Goal: Transaction & Acquisition: Purchase product/service

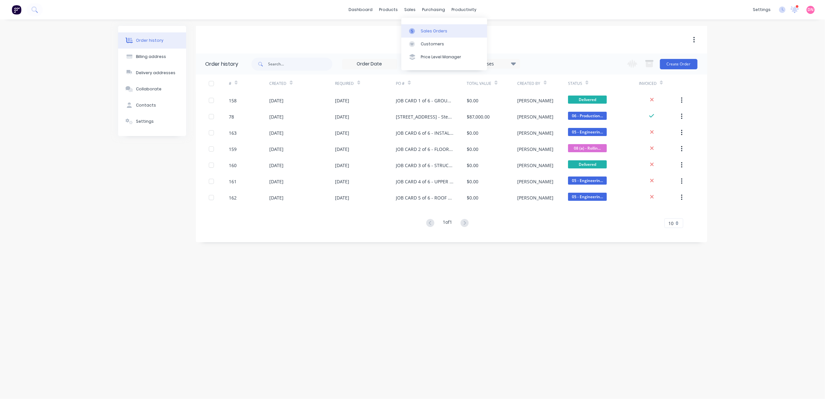
click at [412, 30] on icon at bounding box center [412, 31] width 2 height 4
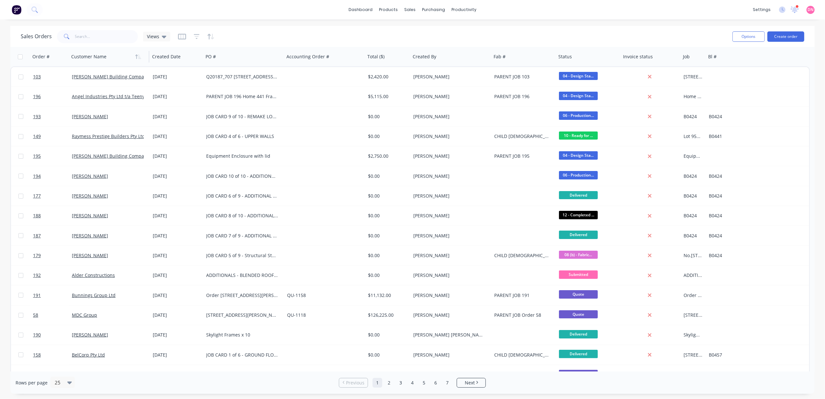
click at [105, 58] on div at bounding box center [107, 56] width 72 height 13
click at [139, 60] on button "button" at bounding box center [138, 57] width 10 height 10
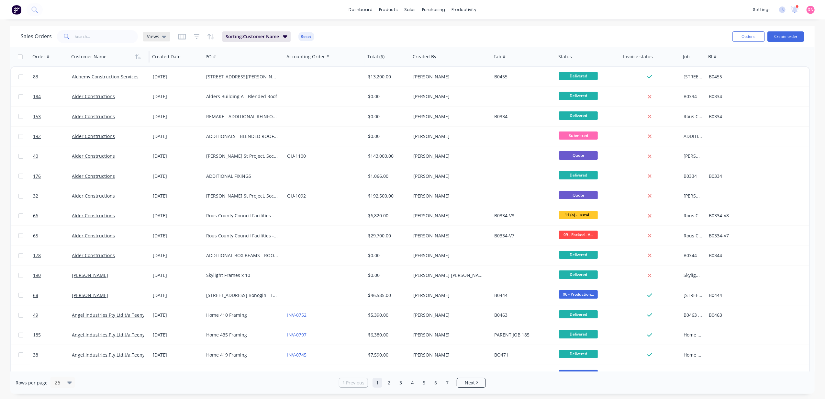
click at [165, 35] on icon at bounding box center [164, 36] width 5 height 7
click at [170, 98] on div "Demi's View edit" at bounding box center [188, 104] width 87 height 13
click at [175, 105] on button "Demi's View" at bounding box center [182, 104] width 74 height 7
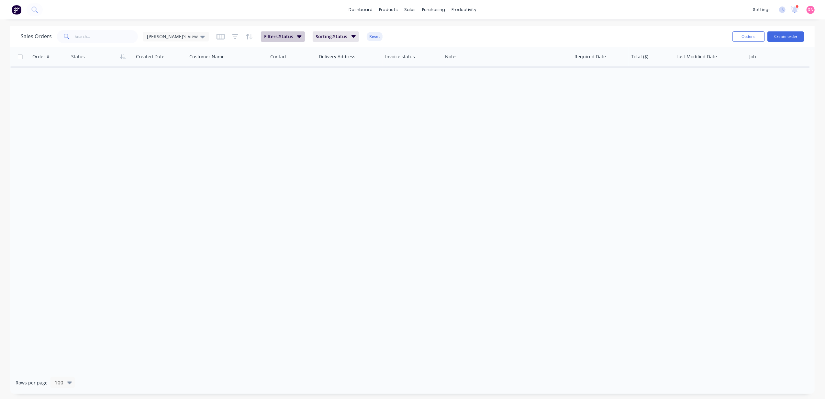
click at [264, 38] on span "Filters: Status" at bounding box center [278, 36] width 29 height 6
click at [443, 69] on icon "button" at bounding box center [443, 71] width 4 height 4
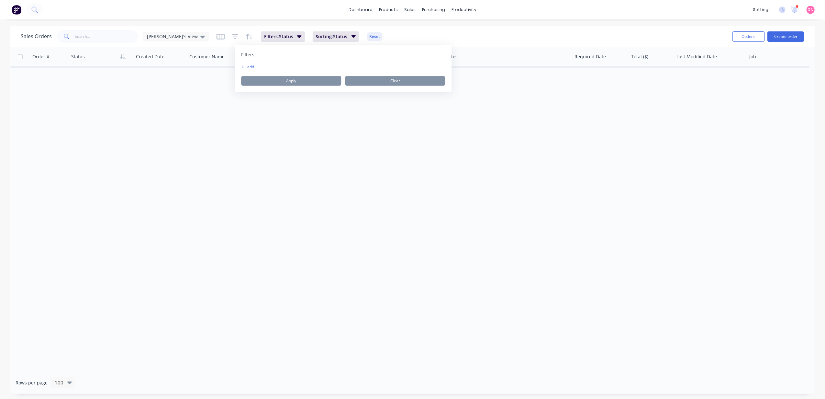
click at [245, 67] on button "add" at bounding box center [249, 66] width 16 height 5
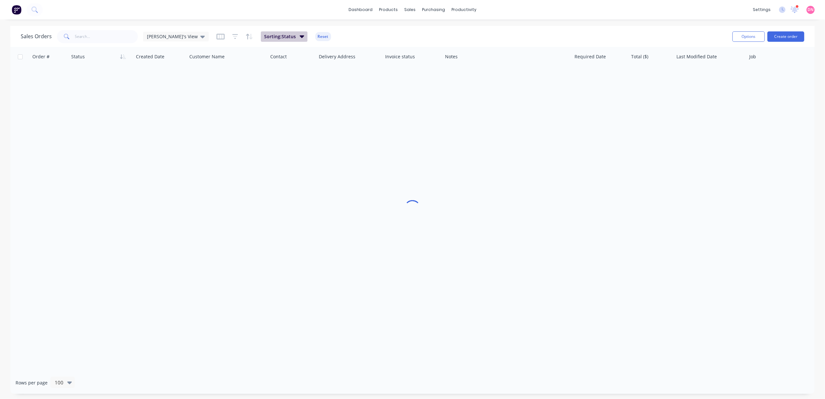
click at [305, 38] on div "Sales Orders Demi's View Sorting: Status Reset" at bounding box center [374, 36] width 707 height 16
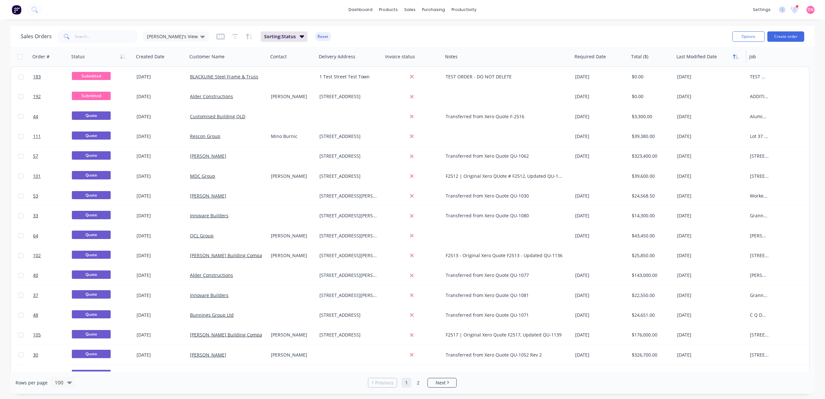
click at [732, 57] on button "button" at bounding box center [736, 57] width 10 height 10
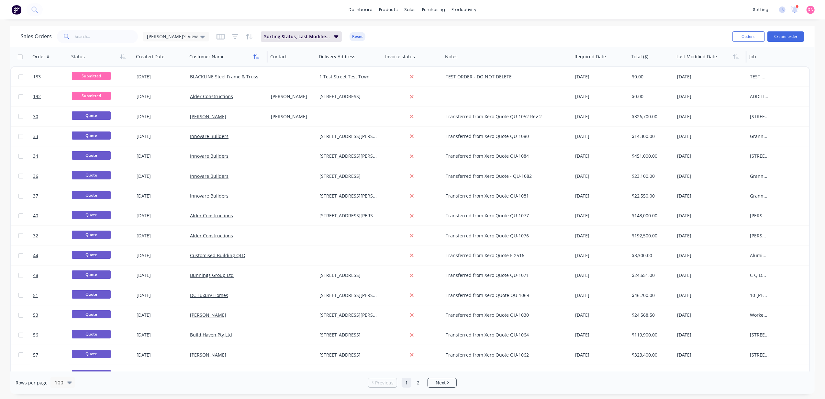
click at [254, 58] on icon "button" at bounding box center [256, 56] width 6 height 5
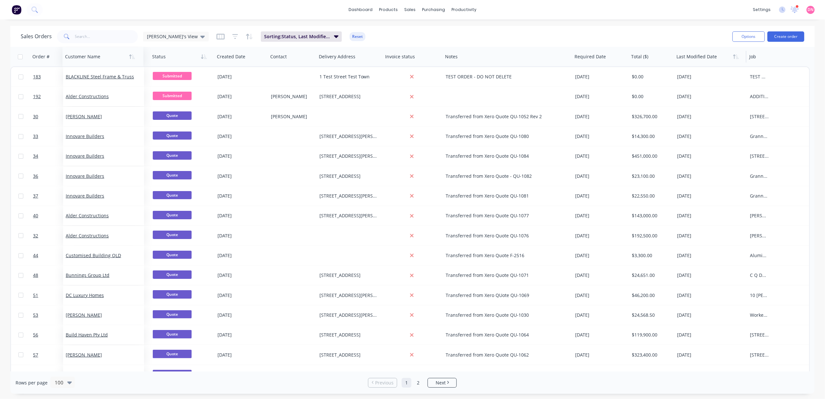
drag, startPoint x: 214, startPoint y: 60, endPoint x: 89, endPoint y: 64, distance: 124.4
click at [89, 65] on div "Customer Name" at bounding box center [102, 56] width 81 height 19
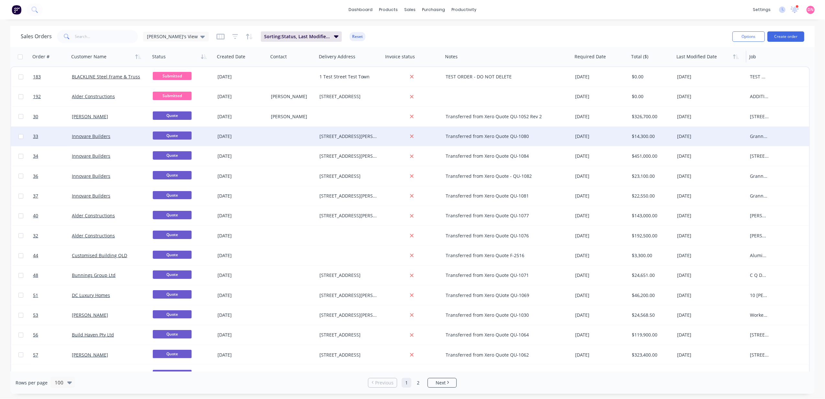
click at [21, 137] on input "checkbox" at bounding box center [20, 136] width 5 height 5
checkbox input "true"
click at [734, 38] on button "Options" at bounding box center [748, 36] width 32 height 10
click at [667, 39] on div "Sales Orders Demi's View Sorting: Status, Last Modified Date, Customer Name Res…" at bounding box center [374, 36] width 707 height 16
click at [19, 132] on div at bounding box center [20, 136] width 19 height 19
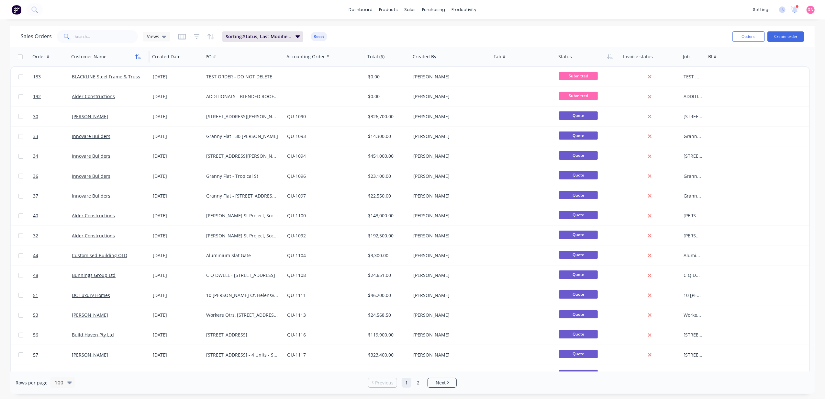
click at [142, 58] on button "button" at bounding box center [138, 57] width 10 height 10
click at [484, 58] on button "button" at bounding box center [480, 57] width 10 height 10
click at [140, 56] on icon "button" at bounding box center [138, 56] width 6 height 5
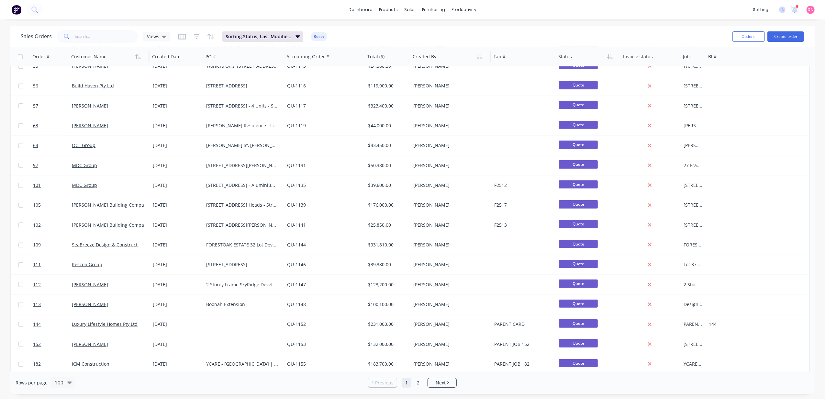
scroll to position [259, 0]
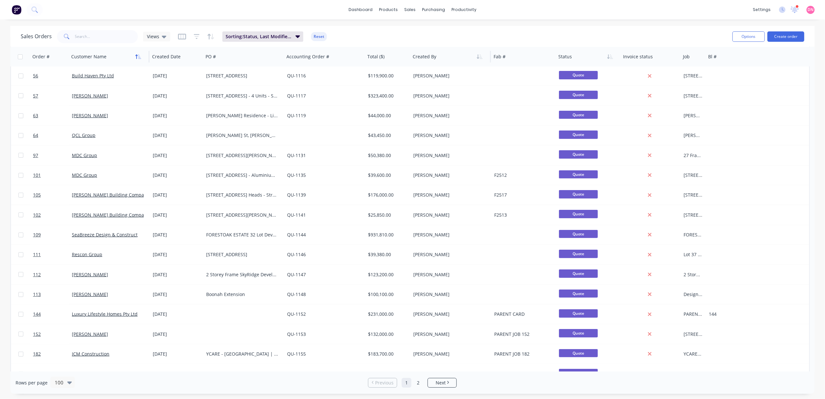
click at [137, 59] on button "button" at bounding box center [138, 57] width 10 height 10
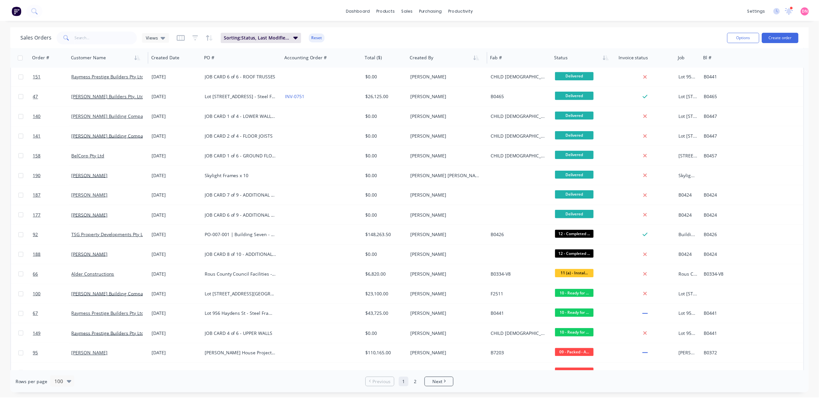
scroll to position [1424, 0]
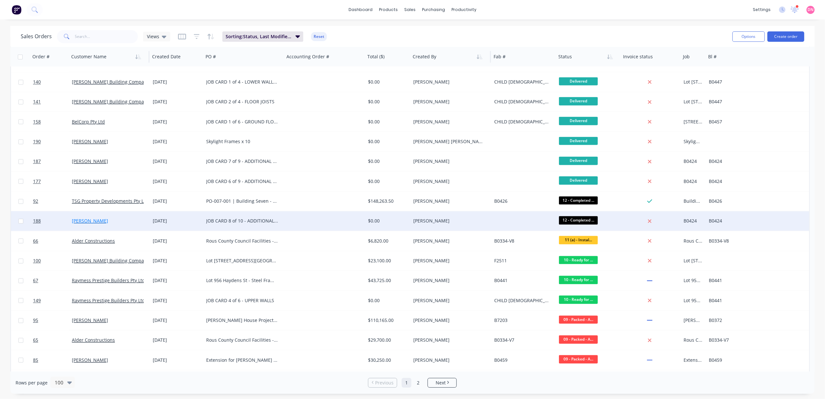
click at [88, 218] on link "[PERSON_NAME]" at bounding box center [90, 221] width 36 height 6
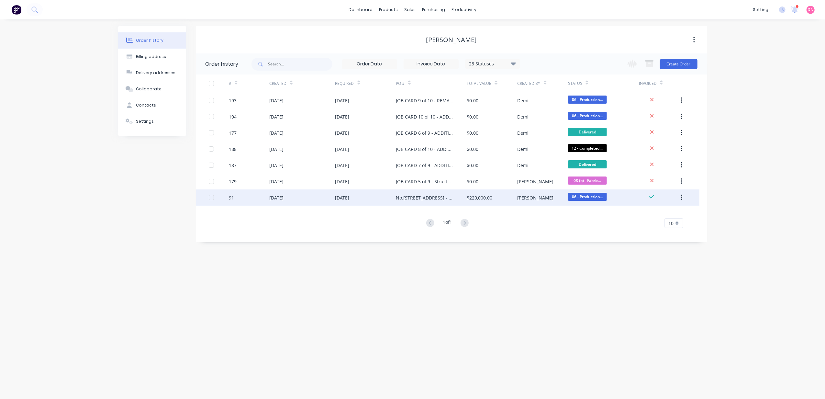
click at [275, 196] on div "05 Aug 2025" at bounding box center [276, 197] width 14 height 7
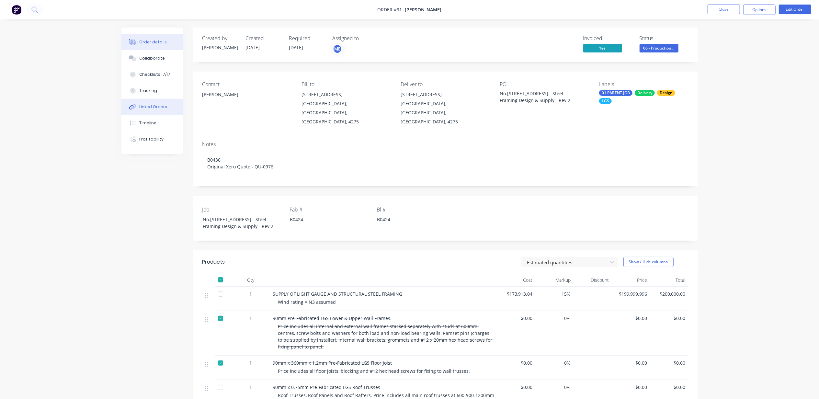
click at [167, 104] on button "Linked Orders" at bounding box center [151, 107] width 61 height 16
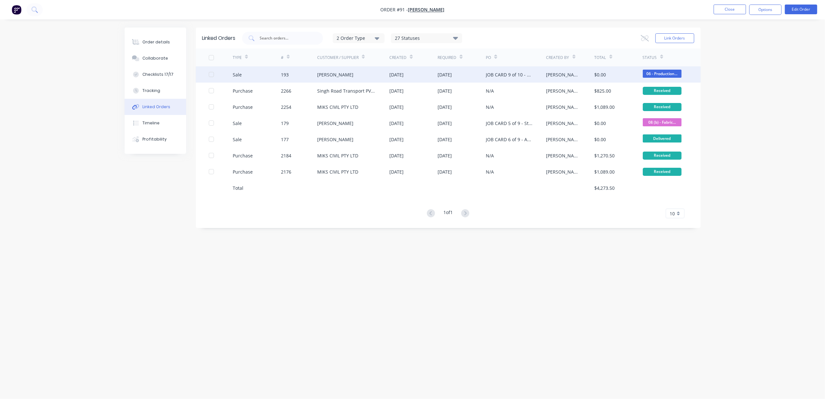
click at [465, 73] on div "[DATE]" at bounding box center [462, 74] width 48 height 16
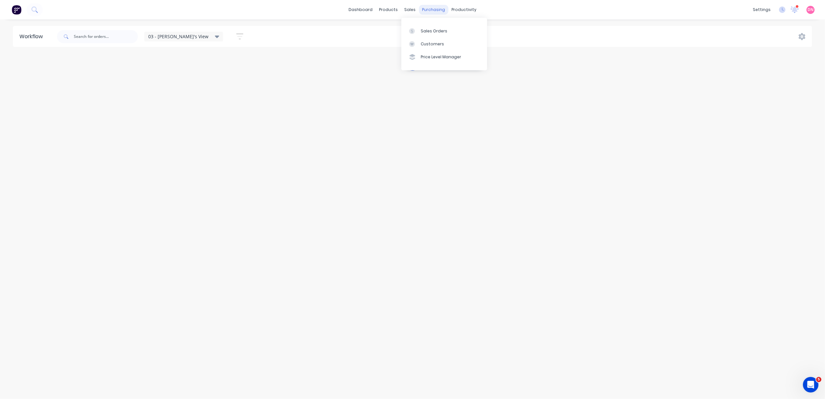
click at [432, 11] on div "purchasing" at bounding box center [433, 10] width 29 height 10
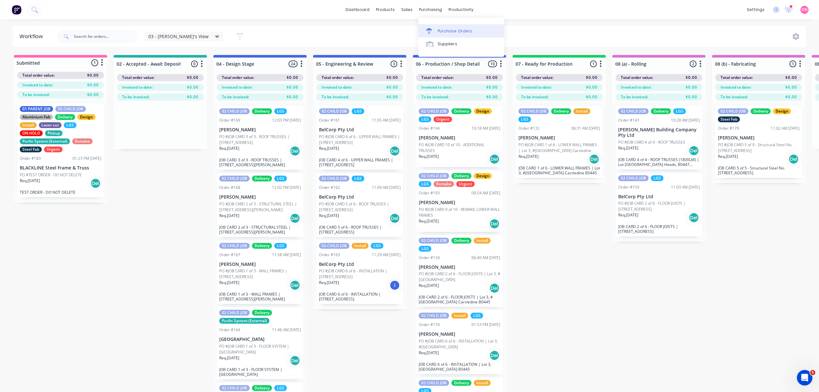
click at [441, 28] on div "Purchase Orders" at bounding box center [455, 31] width 34 height 6
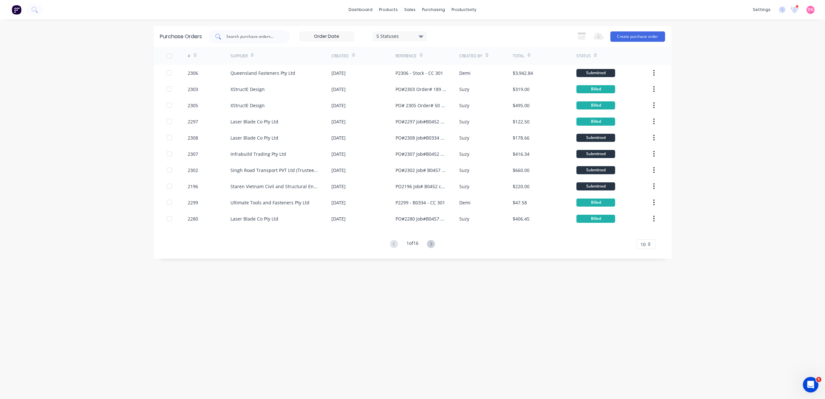
click at [263, 42] on div at bounding box center [249, 36] width 81 height 13
type input "s"
click at [621, 38] on button "Create purchase order" at bounding box center [637, 36] width 55 height 10
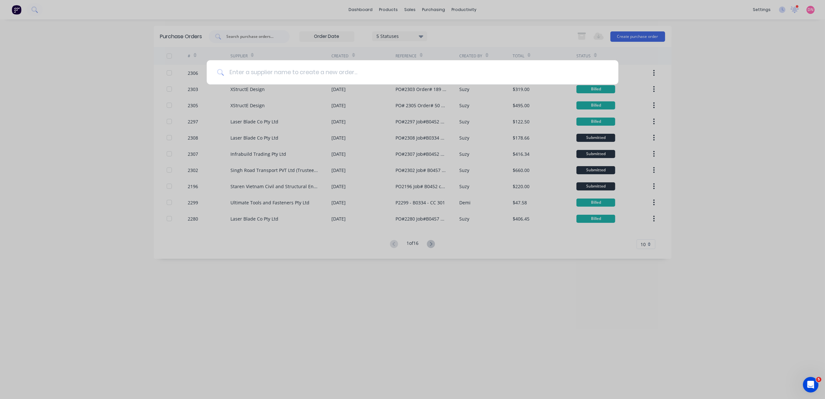
type input "a"
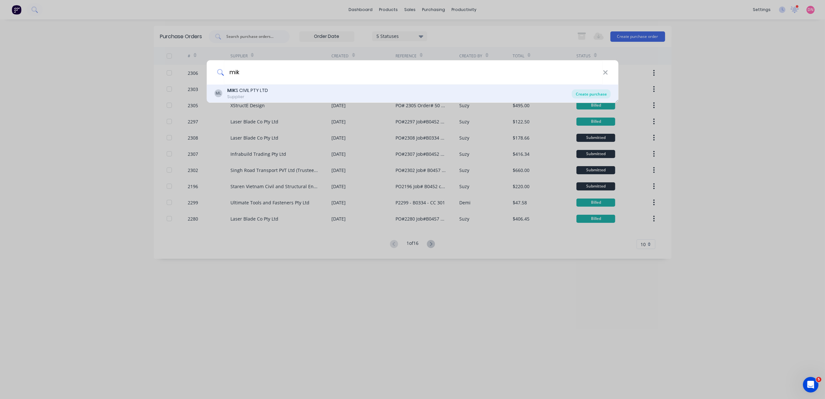
type input "mik"
click at [589, 96] on div "Create purchase" at bounding box center [591, 93] width 39 height 9
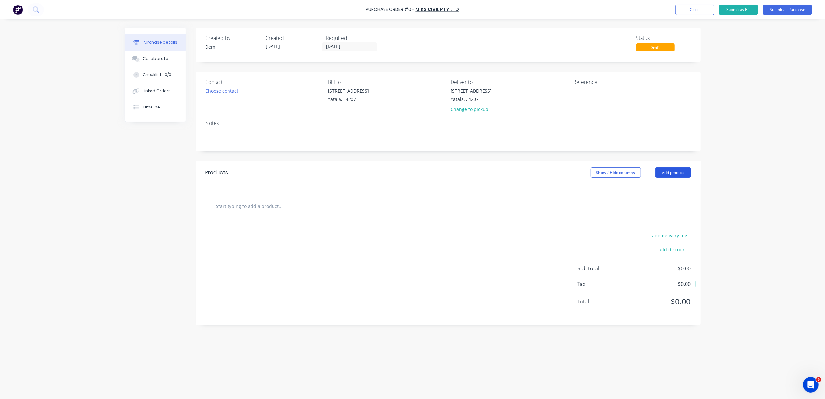
click at [667, 169] on button "Add product" at bounding box center [673, 172] width 36 height 10
click at [650, 191] on div "Product catalogue" at bounding box center [660, 188] width 50 height 9
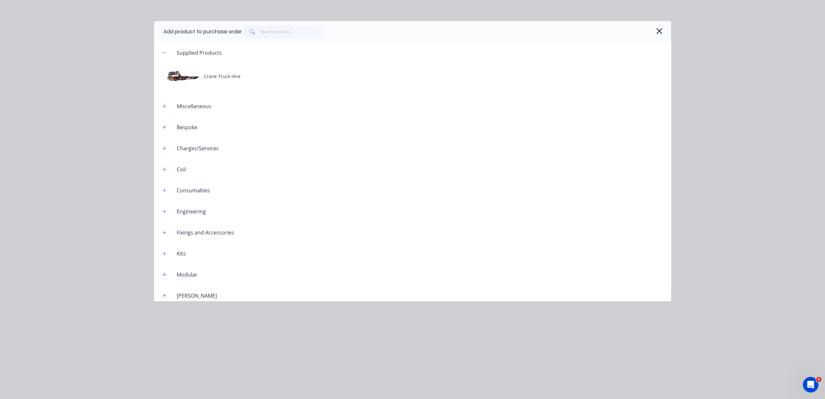
click at [656, 28] on icon "button" at bounding box center [659, 31] width 7 height 9
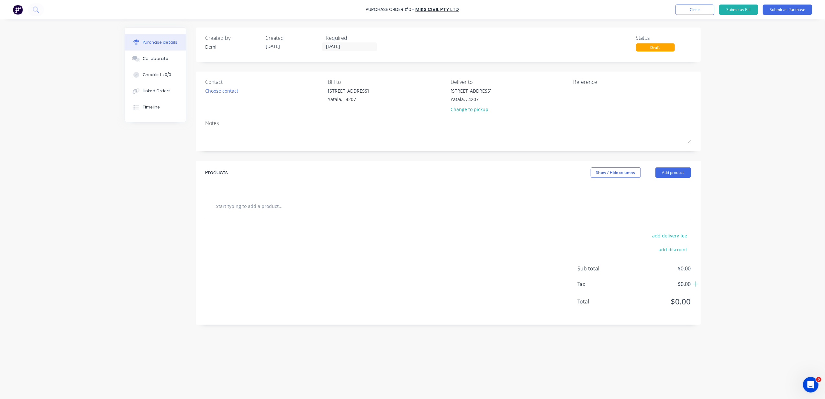
click at [264, 205] on input "text" at bounding box center [280, 205] width 129 height 13
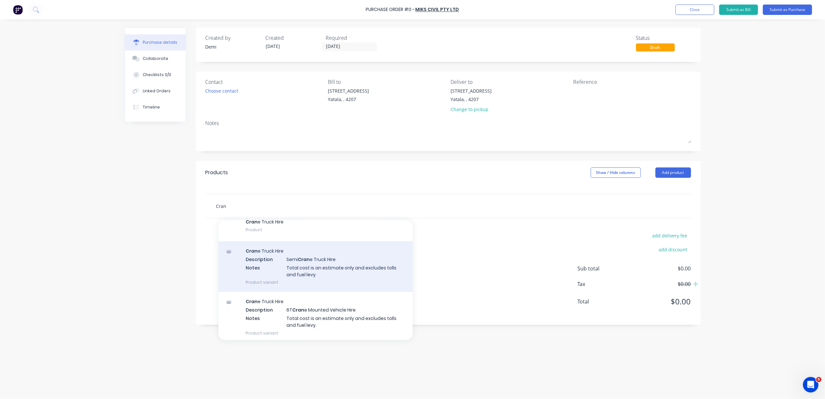
scroll to position [31, 0]
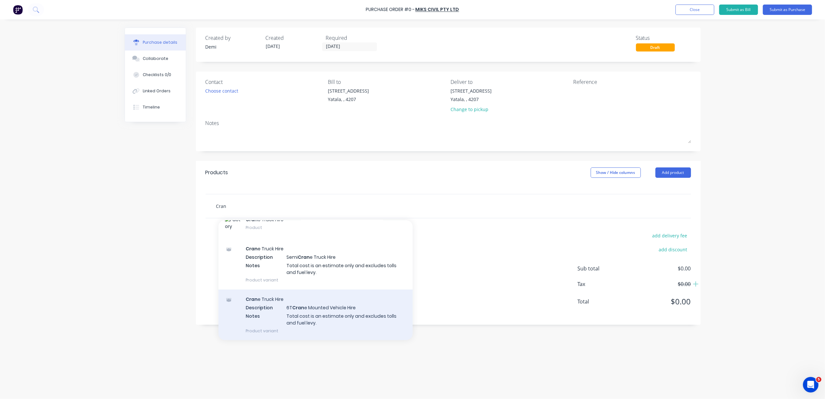
type input "Cran"
click at [327, 304] on div "Cran e Truck Hire Description 6T Cran e Mounted Vehicle Hire Notes Total cost i…" at bounding box center [315, 314] width 194 height 50
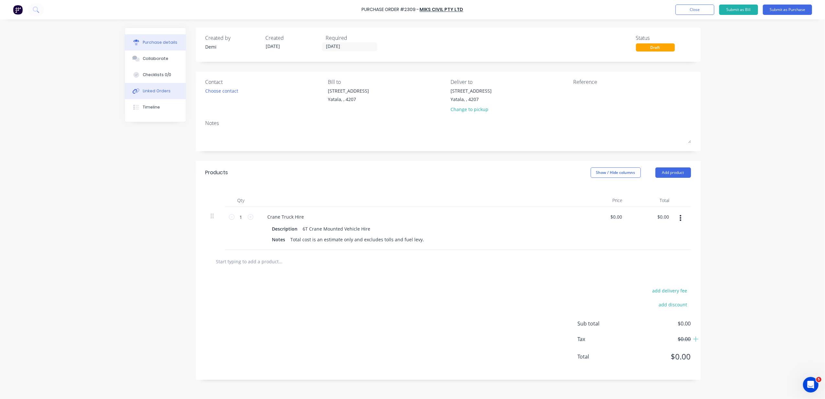
click at [161, 91] on div "Linked Orders" at bounding box center [157, 91] width 28 height 6
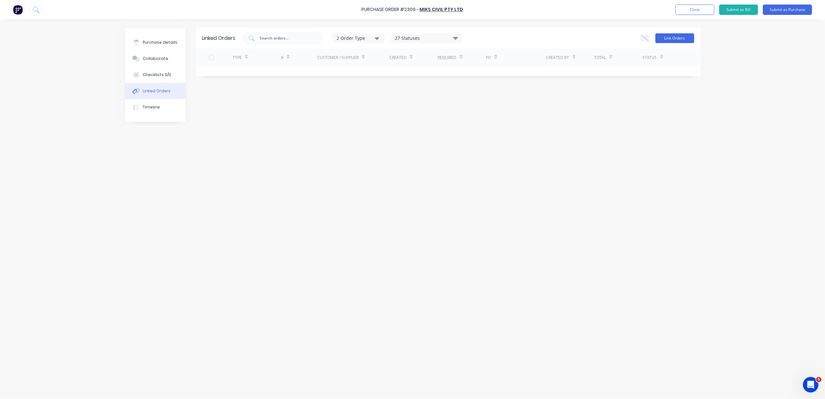
click at [660, 40] on button "Link Orders" at bounding box center [674, 38] width 39 height 10
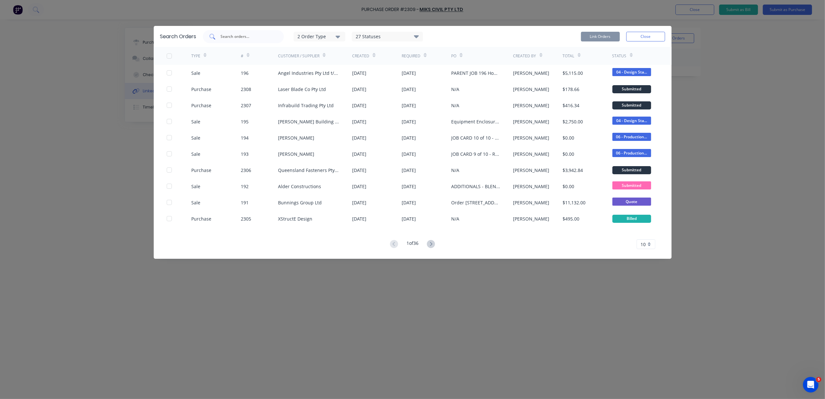
click at [248, 35] on input "text" at bounding box center [247, 36] width 54 height 6
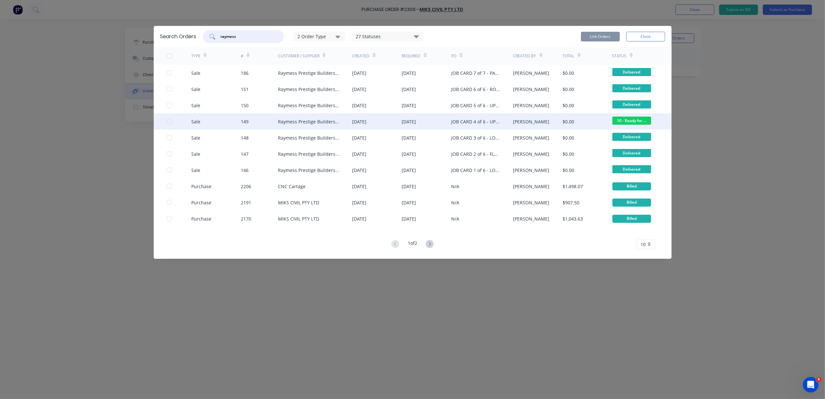
type input "raymess"
click at [359, 118] on div "[DATE]" at bounding box center [359, 121] width 14 height 7
click at [167, 120] on div at bounding box center [169, 121] width 13 height 13
click at [598, 39] on button "Link Orders" at bounding box center [600, 37] width 39 height 10
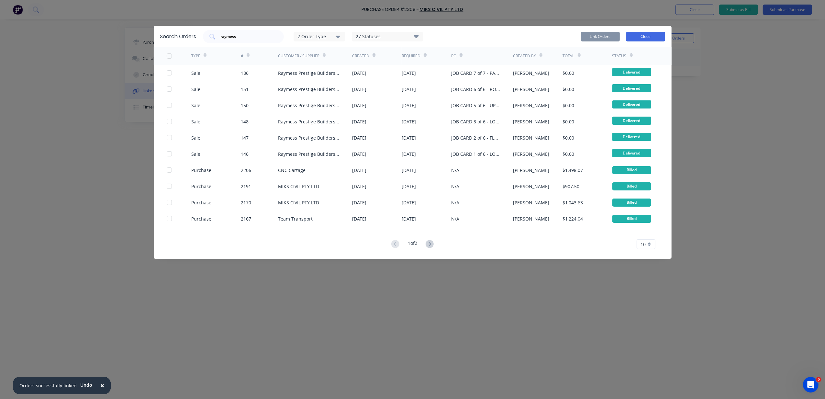
click at [639, 36] on button "Close" at bounding box center [645, 37] width 39 height 10
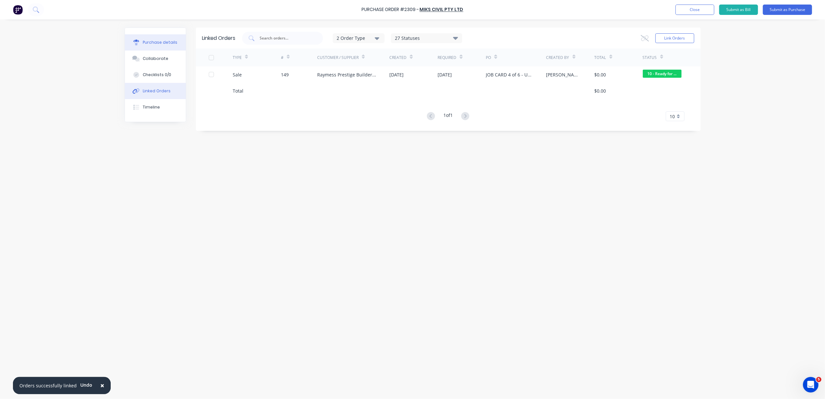
click at [175, 39] on button "Purchase details" at bounding box center [155, 42] width 61 height 16
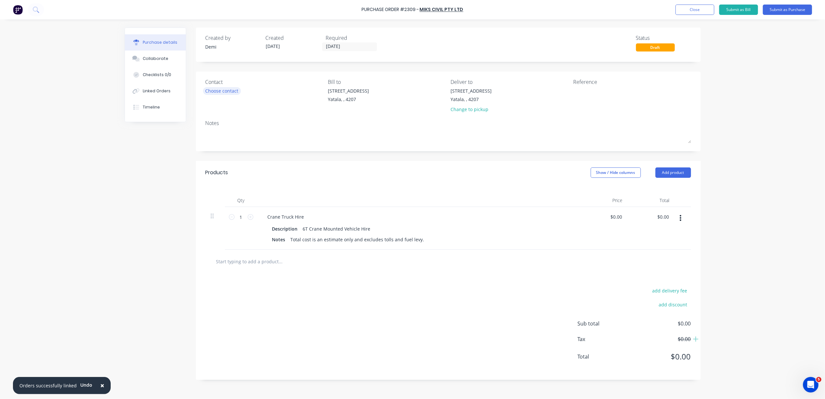
click at [235, 89] on div "Choose contact" at bounding box center [222, 90] width 33 height 7
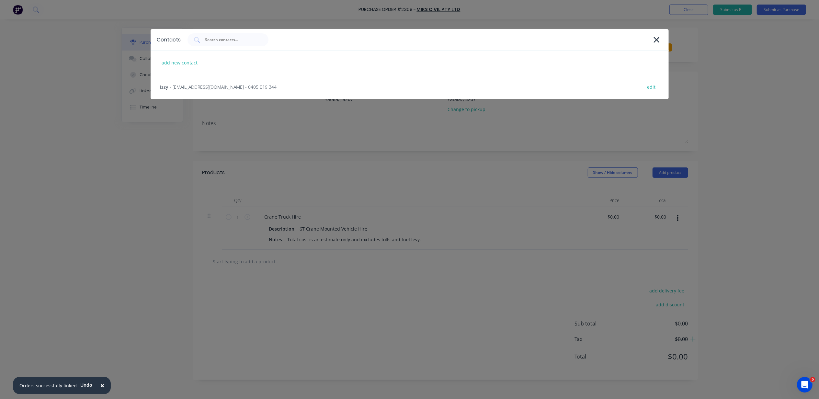
click at [235, 89] on span "- [EMAIL_ADDRESS][DOMAIN_NAME] - 0405 019 344" at bounding box center [223, 87] width 107 height 7
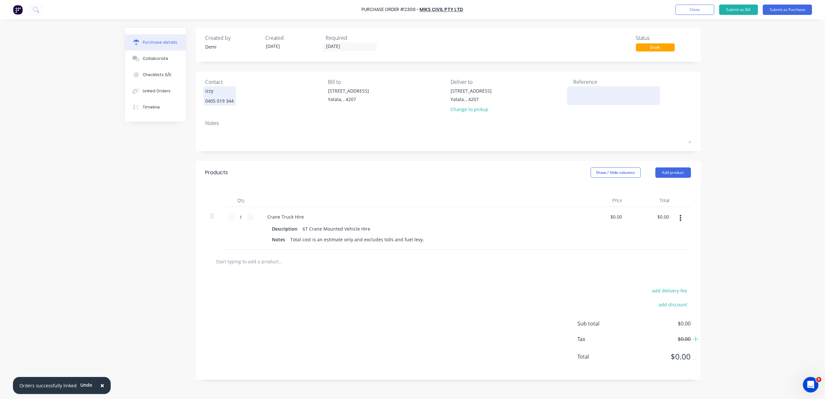
click at [583, 90] on textarea at bounding box center [613, 94] width 81 height 15
type textarea "P2309 - B04"
type textarea "x"
type textarea "P2309 - B0441 -"
type textarea "x"
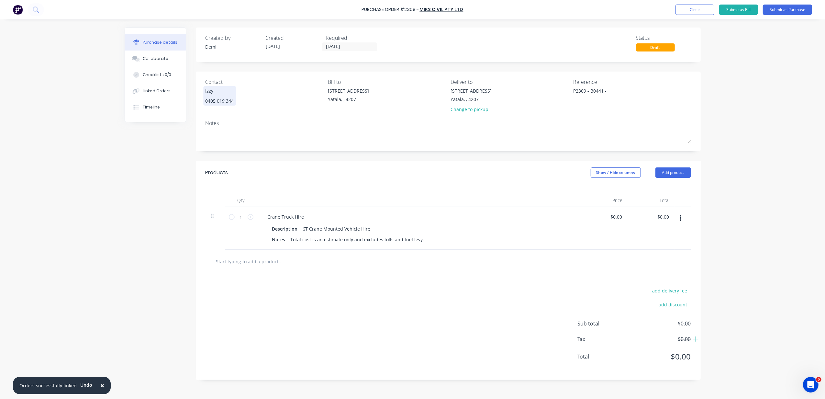
type textarea "P2309 - B0441 - C"
type textarea "x"
type textarea "P2309 - B0441 - CC"
type textarea "x"
type textarea "P2309 - B0441 - CC"
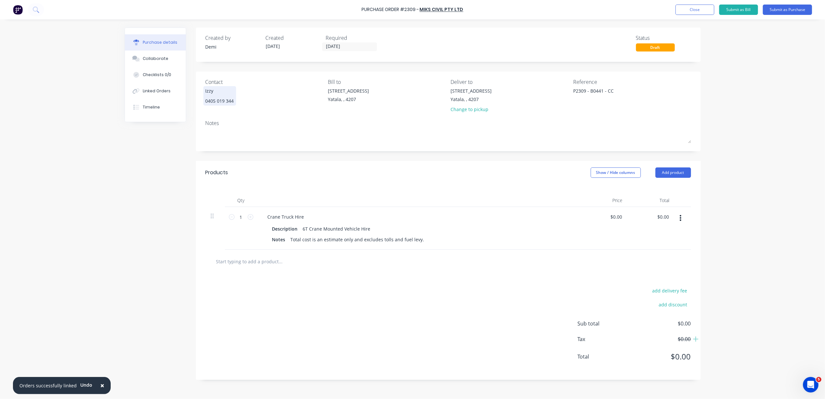
type textarea "x"
type textarea "P2309 - B0441 - CC 3"
type textarea "x"
type textarea "P2309 - B0441 - CC 30"
type textarea "x"
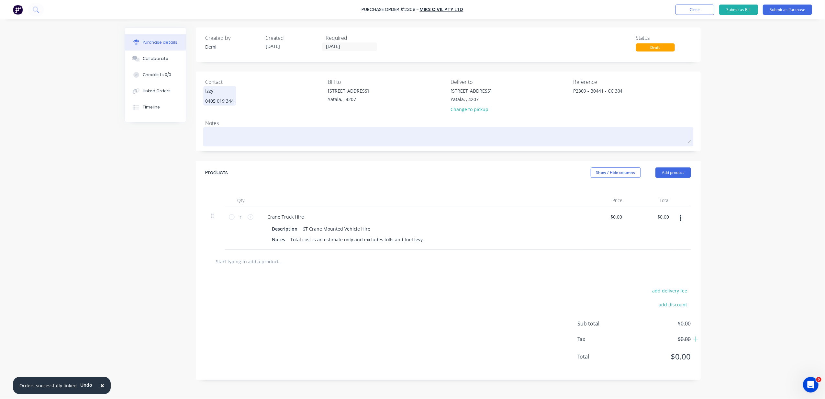
type textarea "P2309 - B0441 - CC 304"
type textarea "x"
type textarea "P2309 - B0441 - CC 304"
click at [227, 128] on div at bounding box center [448, 136] width 485 height 16
click at [227, 141] on textarea at bounding box center [448, 135] width 485 height 15
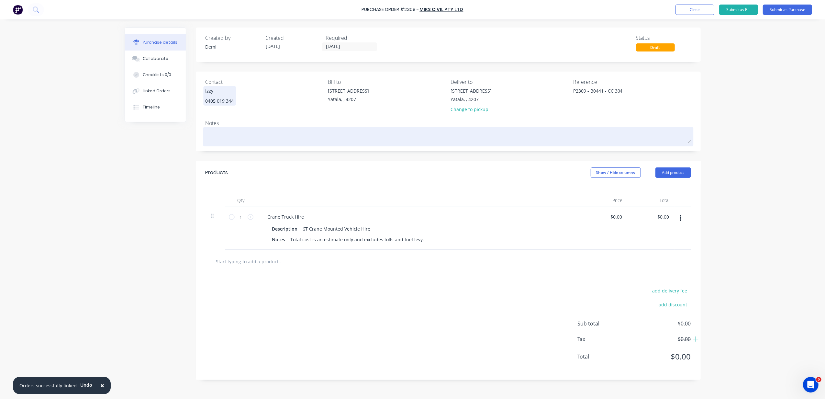
type textarea "x"
type textarea "L"
type textarea "x"
type textarea "La"
type textarea "x"
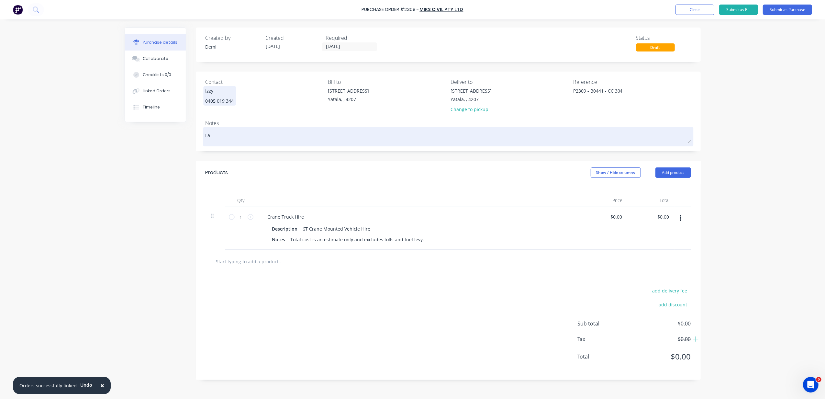
type textarea "Las"
type textarea "x"
type textarea "Last"
type textarea "x"
type textarea "Las"
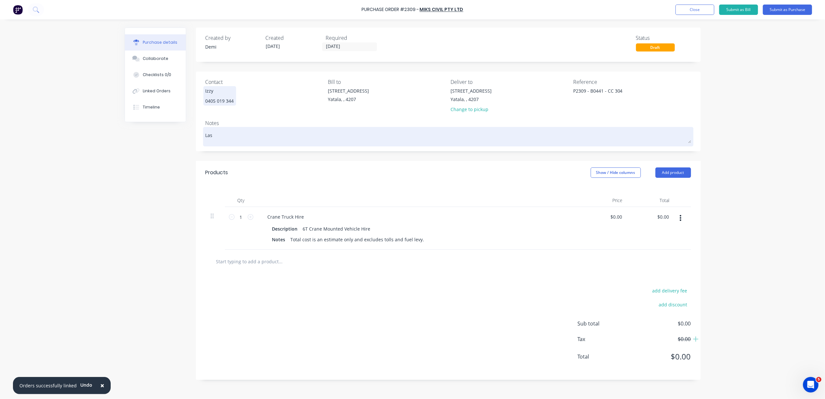
type textarea "x"
type textarea "La"
type textarea "x"
type textarea "L"
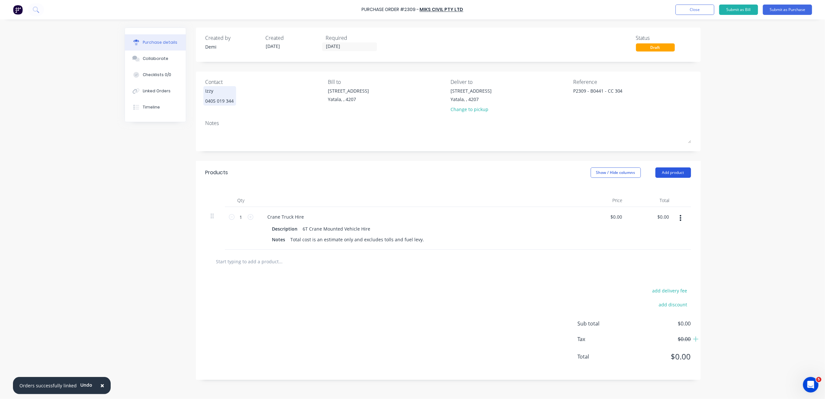
click at [675, 173] on button "Add product" at bounding box center [673, 172] width 36 height 10
click at [670, 240] on div "Notes (Internal)" at bounding box center [660, 240] width 50 height 9
type textarea "x"
click at [269, 260] on div at bounding box center [285, 259] width 47 height 9
click at [347, 304] on div "add delivery fee add discount Sub total $0.00 Tax $0.00 Total $0.00" at bounding box center [448, 349] width 505 height 106
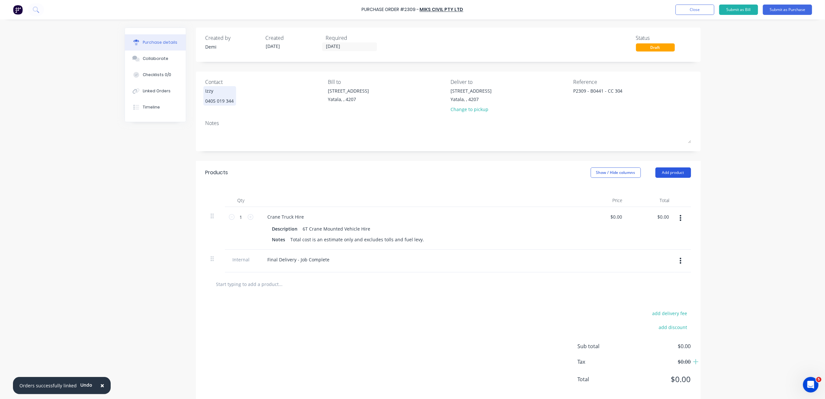
click at [671, 175] on button "Add product" at bounding box center [673, 172] width 36 height 10
click at [669, 252] on div "Notes (External)" at bounding box center [660, 253] width 50 height 9
drag, startPoint x: 210, startPoint y: 284, endPoint x: 208, endPoint y: 255, distance: 28.8
click at [208, 254] on div "1 1 Crane Truck Hire Description 6T Crane Mounted Vehicle Hire Notes Total cost…" at bounding box center [448, 239] width 485 height 65
click at [289, 277] on div "Final Delivery - Job Complete" at bounding box center [298, 281] width 73 height 9
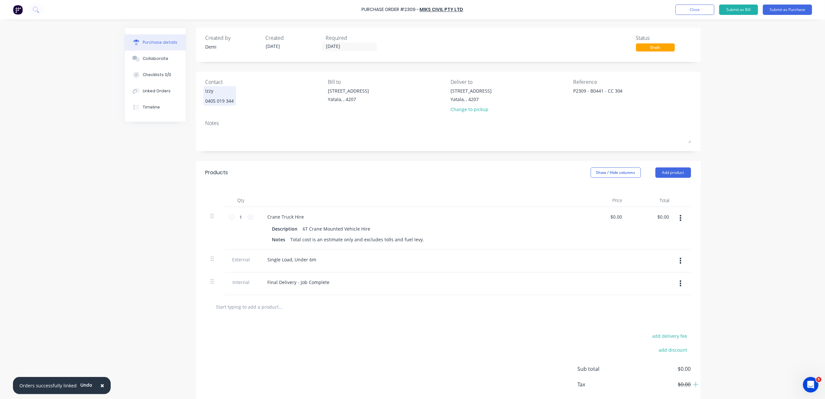
click at [393, 308] on div at bounding box center [308, 306] width 194 height 13
click at [248, 217] on icon at bounding box center [251, 217] width 6 height 6
type textarea "x"
type input "2"
click at [248, 217] on icon at bounding box center [251, 217] width 6 height 6
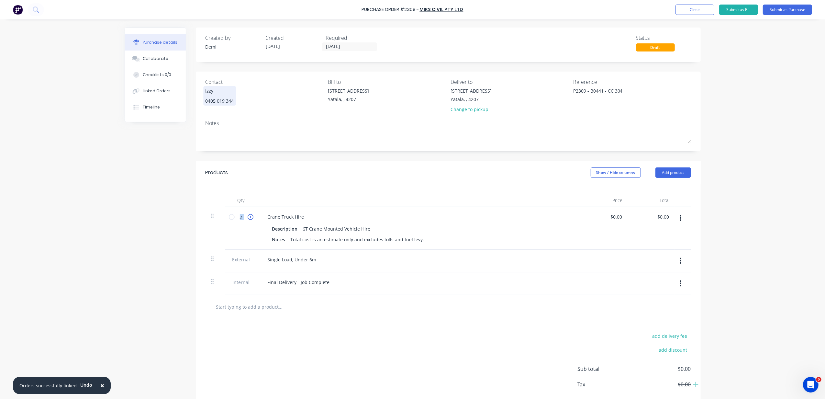
type textarea "x"
type input "3"
click at [248, 217] on icon at bounding box center [251, 217] width 6 height 6
type textarea "x"
type input "4"
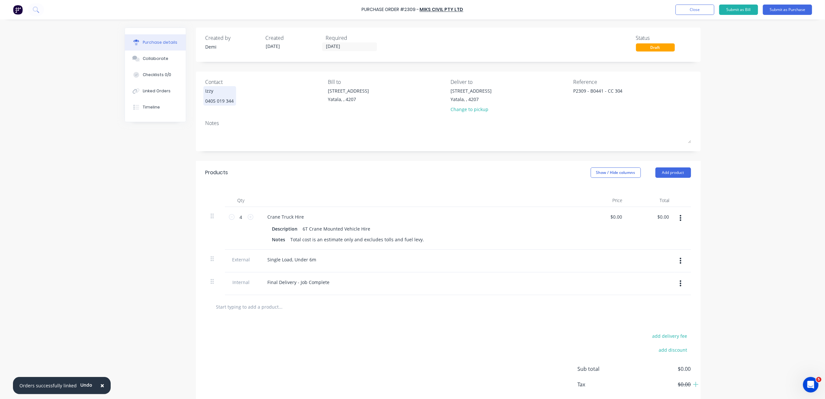
drag, startPoint x: 248, startPoint y: 217, endPoint x: 417, endPoint y: 278, distance: 179.9
click at [417, 278] on div "Final Delivery - Job Complete" at bounding box center [418, 281] width 313 height 9
click at [396, 240] on div "Total cost is an estimate only and excludes tolls and fuel levy." at bounding box center [357, 239] width 139 height 9
type textarea "x"
drag, startPoint x: 388, startPoint y: 240, endPoint x: 416, endPoint y: 244, distance: 28.4
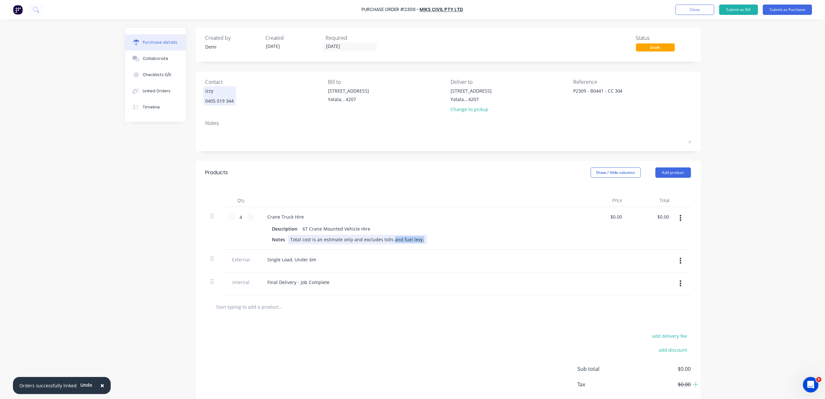
click at [416, 244] on div "Total cost is an estimate only and excludes tolls and fuel levy." at bounding box center [357, 239] width 139 height 9
click at [416, 244] on div "Notes Total cost is an estimate only and excludes tolls." at bounding box center [418, 239] width 296 height 9
click at [441, 269] on div "Single Load, Under 6m" at bounding box center [419, 261] width 324 height 23
type textarea "x"
type input "0.00"
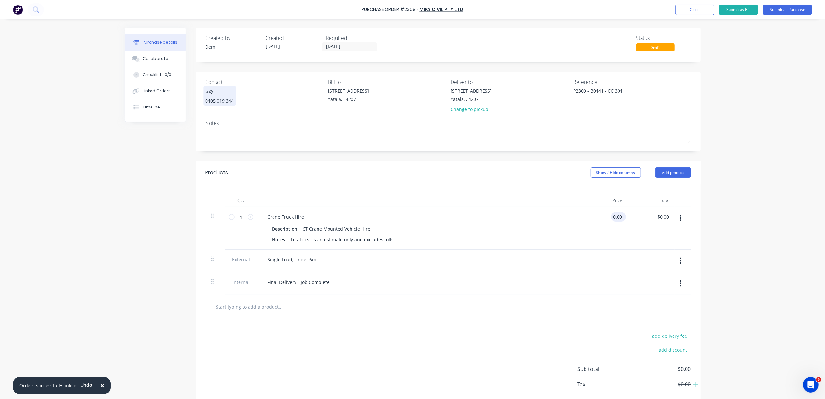
click at [615, 218] on input "0.00" at bounding box center [617, 216] width 12 height 9
type textarea "x"
drag, startPoint x: 618, startPoint y: 218, endPoint x: 571, endPoint y: 214, distance: 47.1
click at [571, 214] on div "4 4 Crane Truck Hire Description 6T Crane Mounted Vehicle Hire Notes Total cost…" at bounding box center [448, 228] width 485 height 43
type input "TBC"
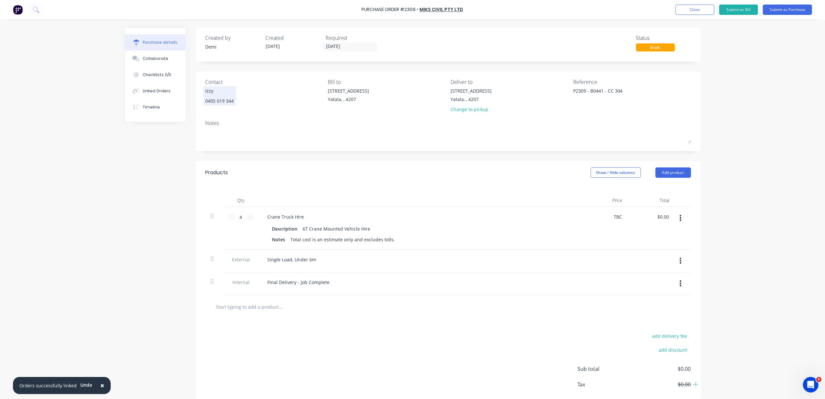
type textarea "x"
type input "$0.00"
click at [584, 216] on div "$0.00 TBC" at bounding box center [604, 228] width 47 height 43
click at [314, 259] on div "Single Load, Under 6m" at bounding box center [291, 259] width 59 height 9
click at [383, 287] on div "Final Delivery - Job Complete" at bounding box center [418, 281] width 313 height 9
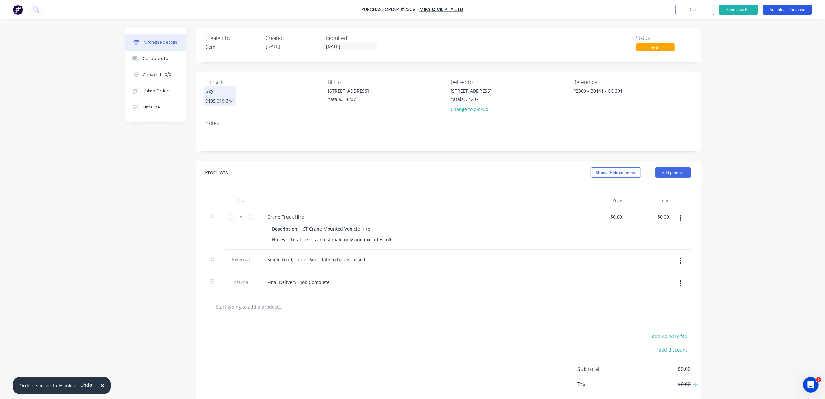
click at [778, 9] on button "Submit as Purchase" at bounding box center [787, 10] width 49 height 10
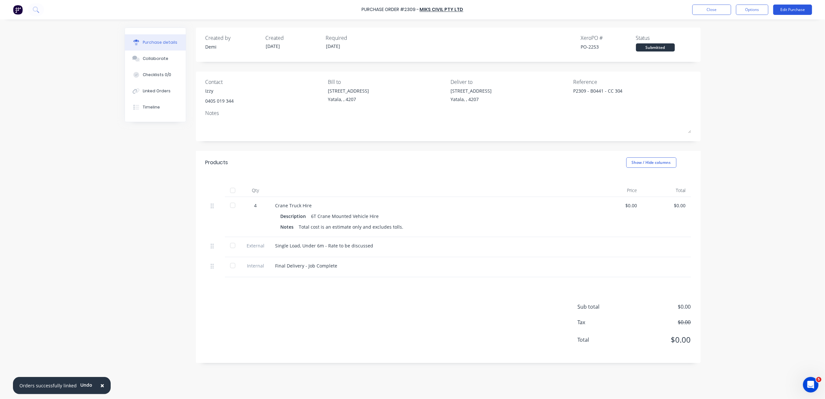
click at [803, 9] on button "Edit Purchase" at bounding box center [792, 10] width 39 height 10
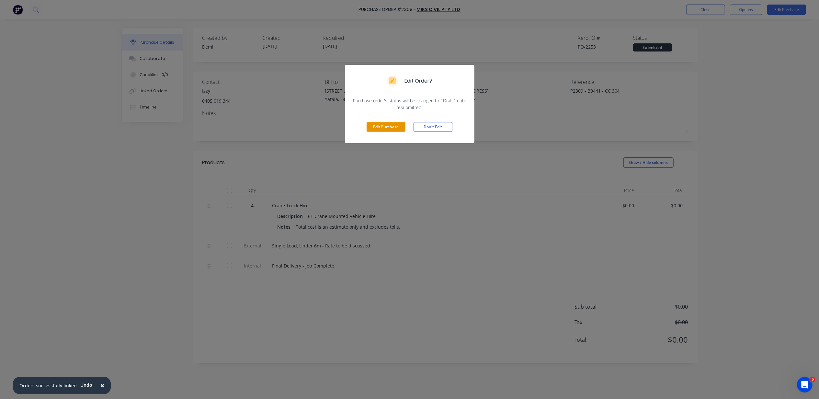
click at [396, 127] on button "Edit Purchase" at bounding box center [385, 127] width 39 height 10
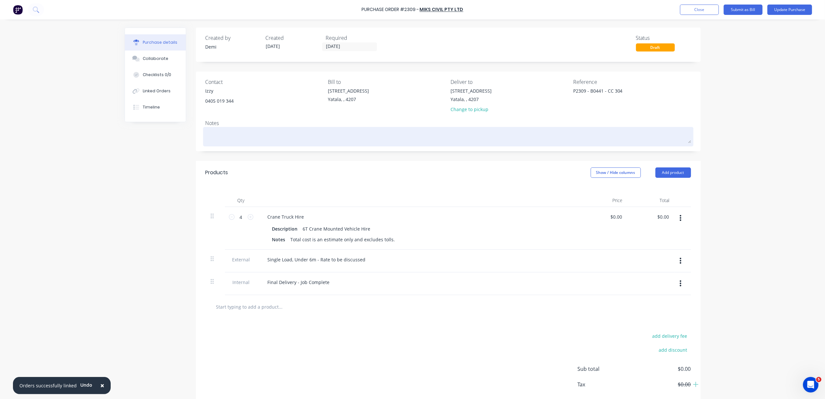
click at [242, 128] on div at bounding box center [448, 136] width 485 height 16
click at [243, 140] on textarea at bounding box center [448, 135] width 485 height 15
paste textarea "[GEOGRAPHIC_DATA], B0441 Original Xero QUote - QU-0984"
drag, startPoint x: 351, startPoint y: 139, endPoint x: 284, endPoint y: 138, distance: 67.0
click at [284, 138] on textarea "[GEOGRAPHIC_DATA], B0441 Original Xero QUote - QU-0984" at bounding box center [448, 135] width 485 height 15
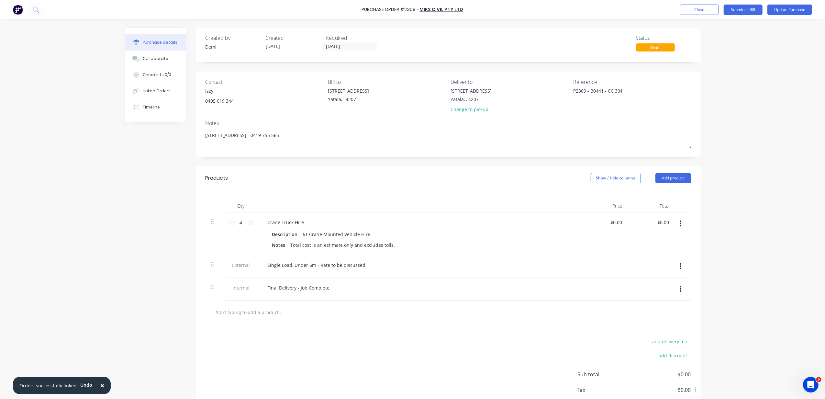
drag, startPoint x: 214, startPoint y: 141, endPoint x: 179, endPoint y: 140, distance: 34.6
click at [179, 140] on div "Created by [PERSON_NAME] Created [DATE] Required [DATE] Status Draft Contact Iz…" at bounding box center [413, 229] width 576 height 403
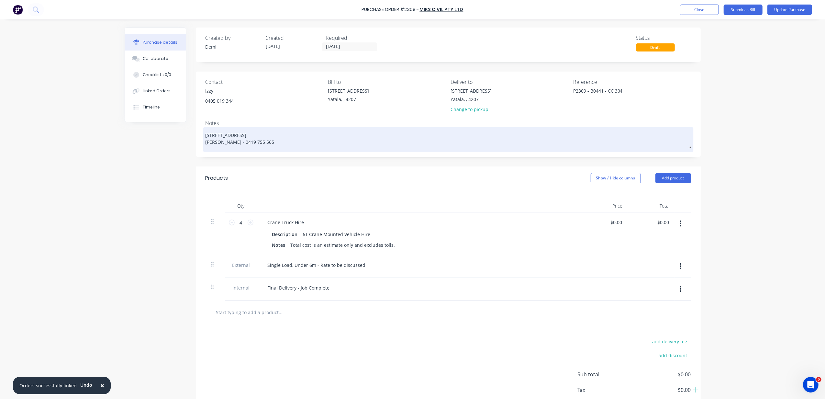
click at [270, 141] on textarea "[STREET_ADDRESS] [PERSON_NAME] - 0419 755 565" at bounding box center [448, 138] width 485 height 20
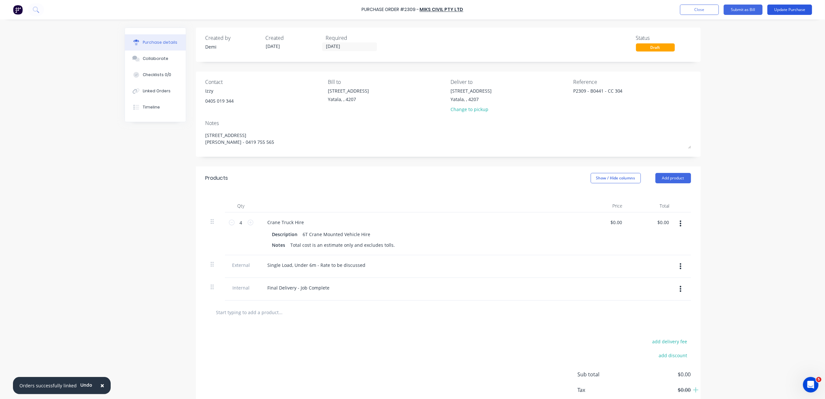
type textarea "[STREET_ADDRESS] [PERSON_NAME] - 0419 755 565"
click at [779, 7] on button "Update Purchase" at bounding box center [789, 10] width 45 height 10
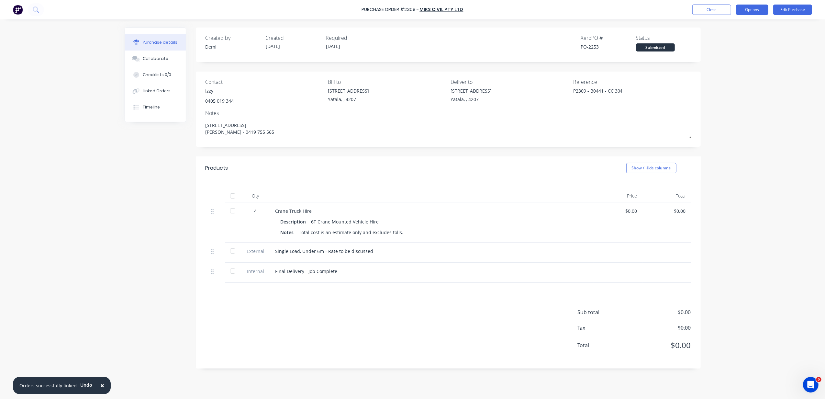
click at [746, 7] on button "Options" at bounding box center [752, 10] width 32 height 10
click at [743, 22] on div "Print / Email" at bounding box center [738, 26] width 50 height 9
click at [742, 49] on div "Without pricing" at bounding box center [738, 52] width 50 height 9
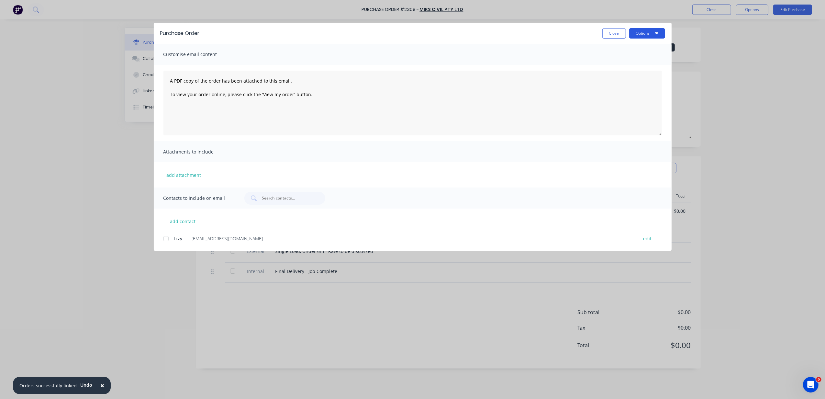
click at [654, 30] on button "Options" at bounding box center [647, 33] width 36 height 10
click at [642, 58] on div "Print" at bounding box center [634, 62] width 50 height 9
